Goal: Information Seeking & Learning: Check status

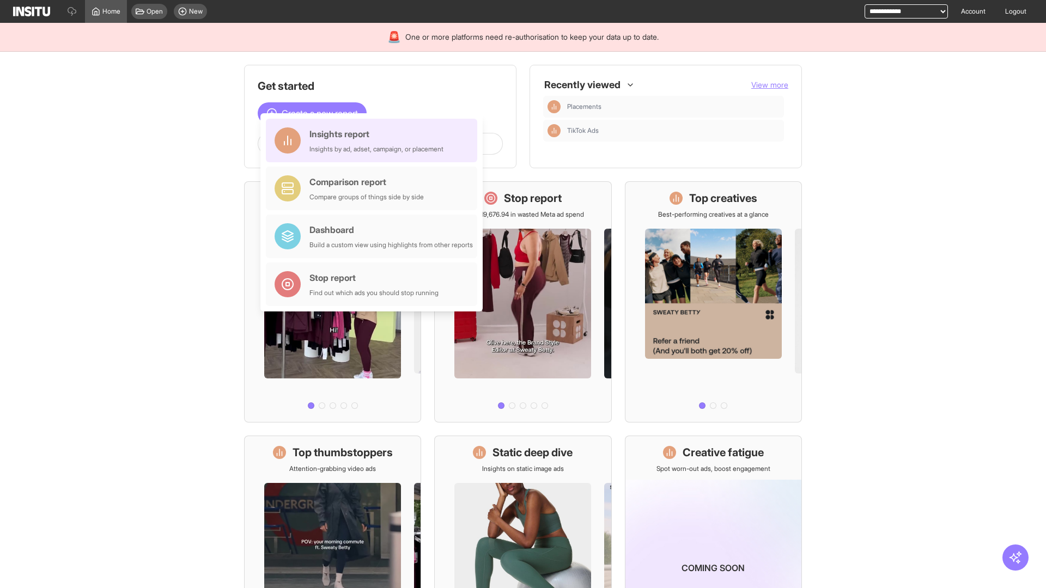
click at [374, 141] on div "Insights report Insights by ad, adset, campaign, or placement" at bounding box center [376, 140] width 134 height 26
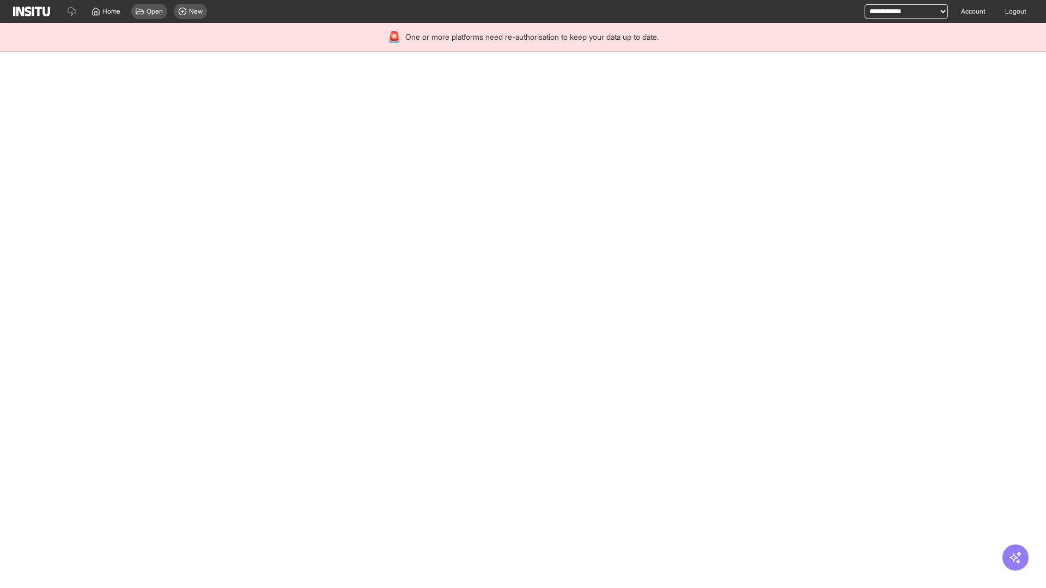
select select "**"
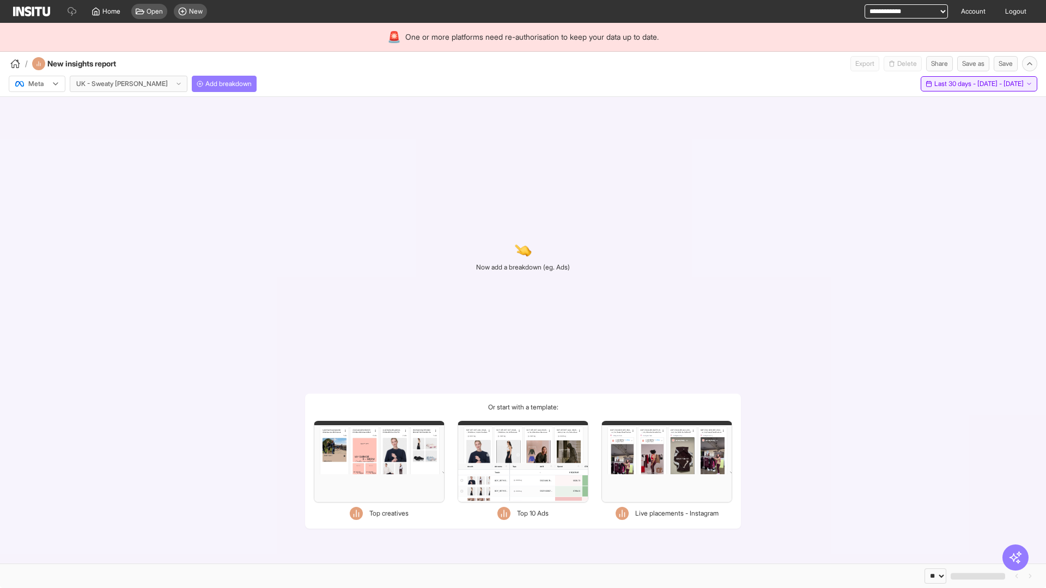
click at [954, 84] on span "Last 30 days - [DATE] - [DATE]" at bounding box center [978, 84] width 89 height 9
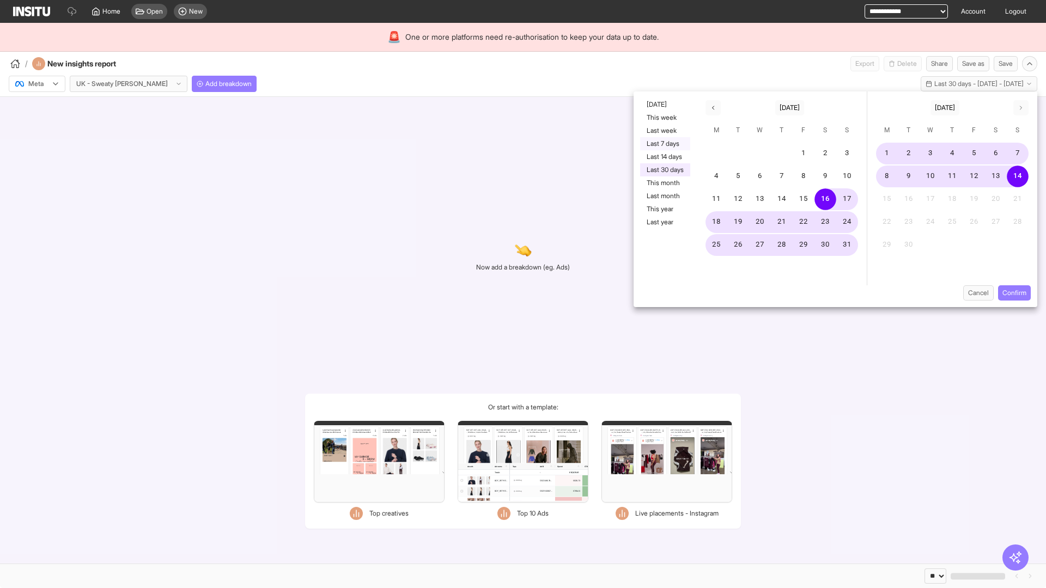
click at [664, 144] on button "Last 7 days" at bounding box center [665, 143] width 50 height 13
